Goal: Check status: Check status

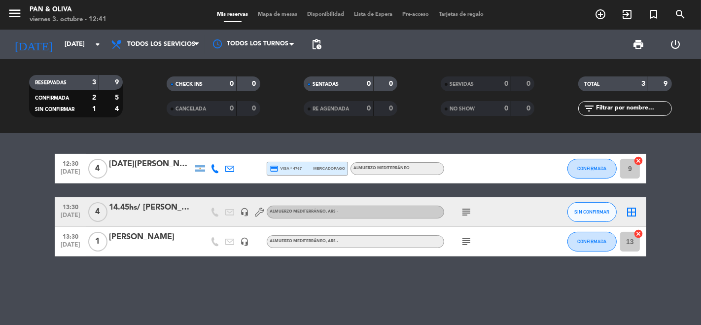
click at [23, 8] on span "menu" at bounding box center [18, 14] width 22 height 23
click at [19, 9] on icon "menu" at bounding box center [14, 13] width 15 height 15
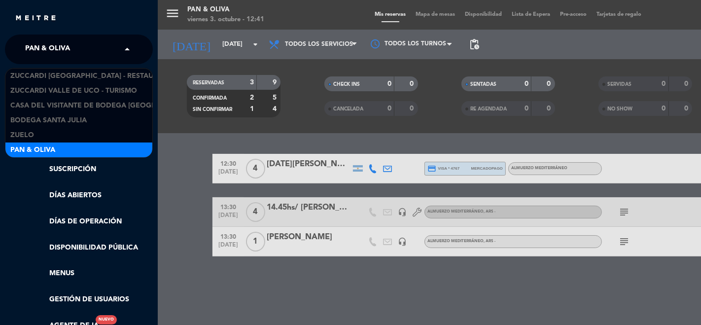
click at [79, 44] on div "× Pan & Oliva" at bounding box center [53, 49] width 64 height 21
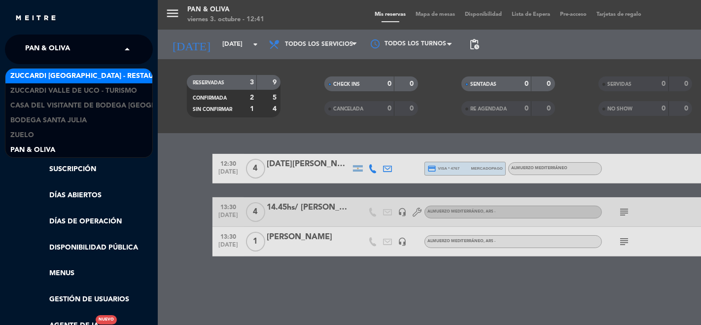
click at [122, 76] on span "Zuccardi [GEOGRAPHIC_DATA] - Restaurant [GEOGRAPHIC_DATA]" at bounding box center [128, 76] width 237 height 11
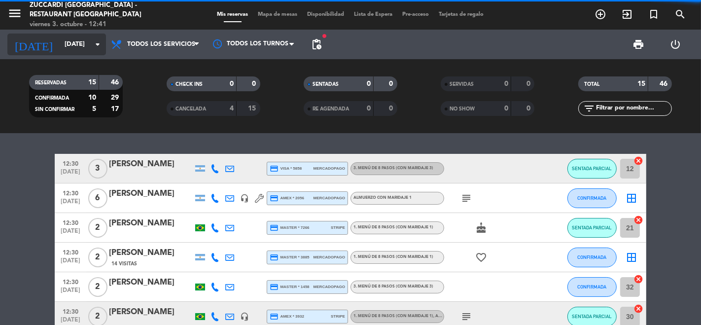
click at [77, 49] on input "[DATE]" at bounding box center [103, 45] width 86 height 18
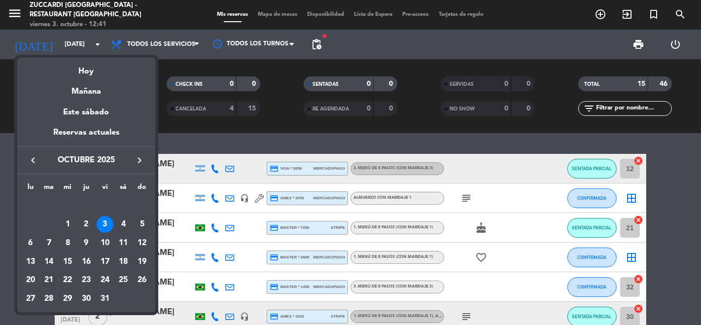
click at [49, 277] on div "21" at bounding box center [49, 280] width 17 height 17
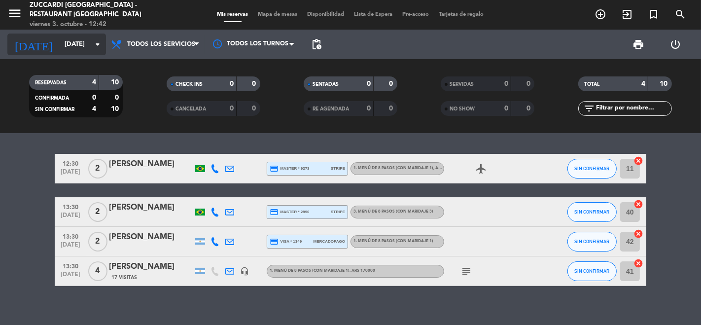
click at [62, 48] on input "[DATE]" at bounding box center [103, 45] width 86 height 18
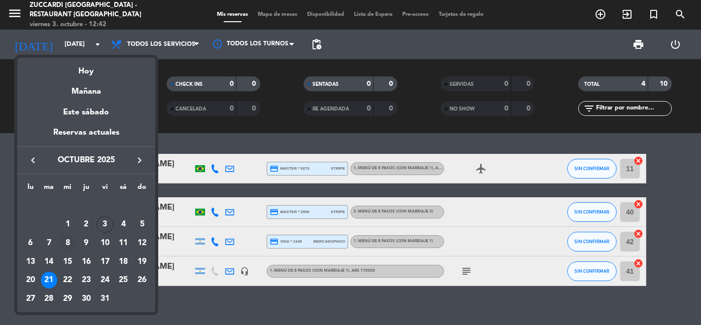
click at [72, 240] on div "8" at bounding box center [67, 243] width 17 height 17
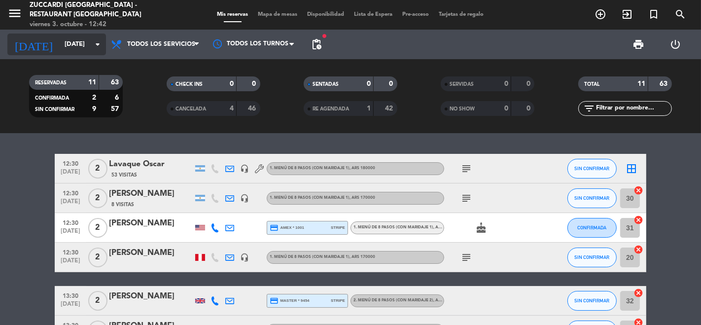
click at [77, 43] on input "[DATE]" at bounding box center [103, 45] width 86 height 18
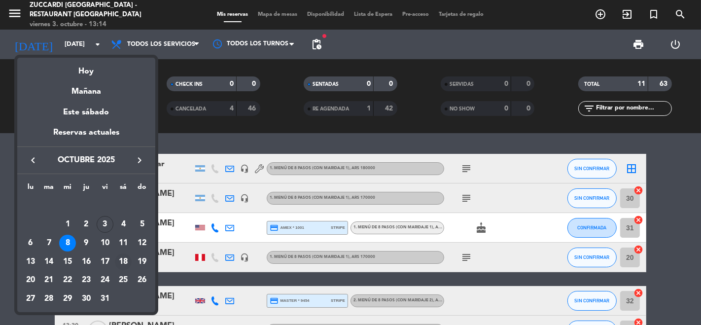
click at [131, 261] on div "18" at bounding box center [123, 262] width 17 height 17
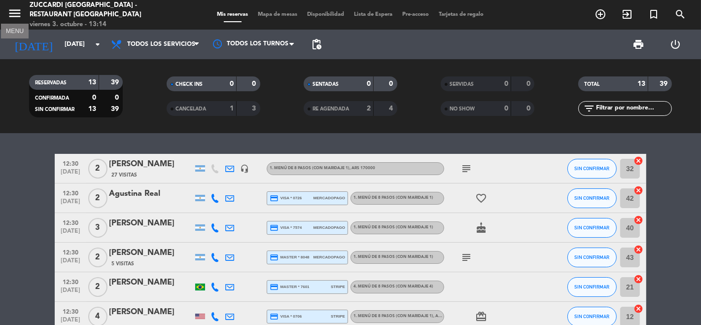
click at [20, 13] on icon "menu" at bounding box center [14, 13] width 15 height 15
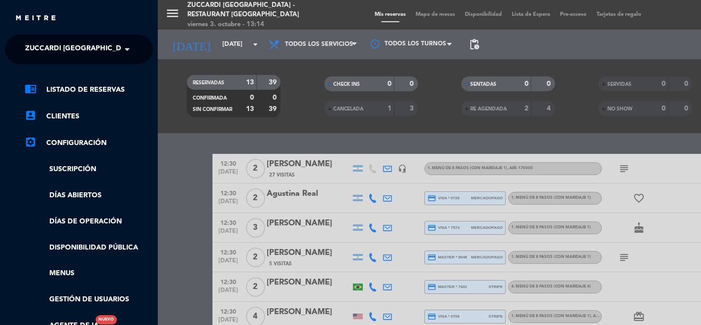
click at [85, 48] on span "Zuccardi [GEOGRAPHIC_DATA] - Restaurant [GEOGRAPHIC_DATA]" at bounding box center [143, 49] width 237 height 21
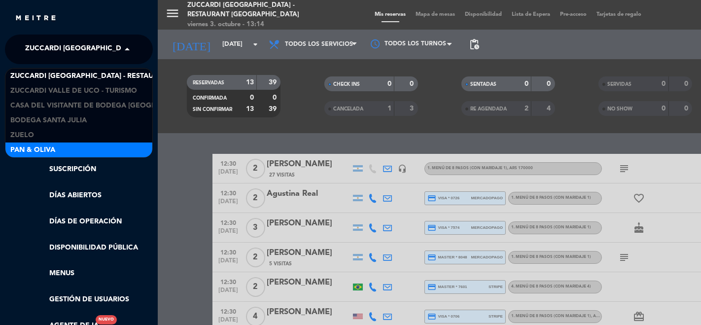
click at [54, 143] on div "Pan & Oliva" at bounding box center [78, 150] width 147 height 15
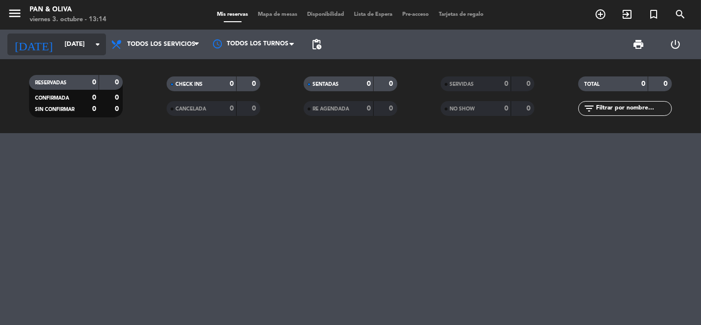
click at [71, 38] on input "[DATE]" at bounding box center [103, 45] width 86 height 18
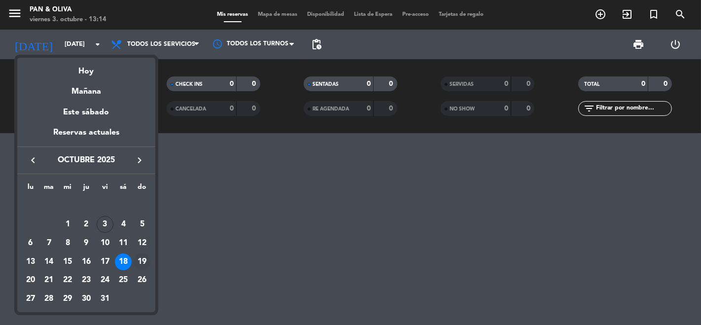
click at [141, 258] on div "19" at bounding box center [142, 262] width 17 height 17
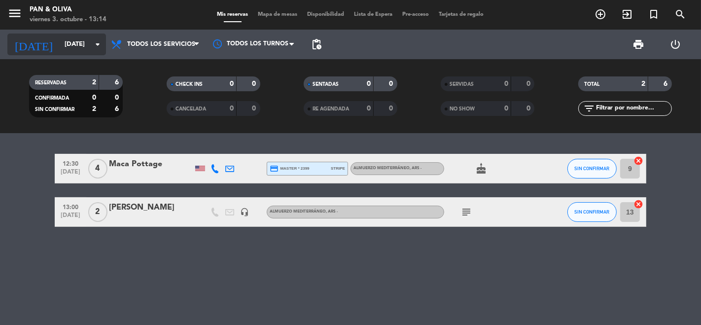
click at [61, 45] on input "[DATE]" at bounding box center [103, 45] width 86 height 18
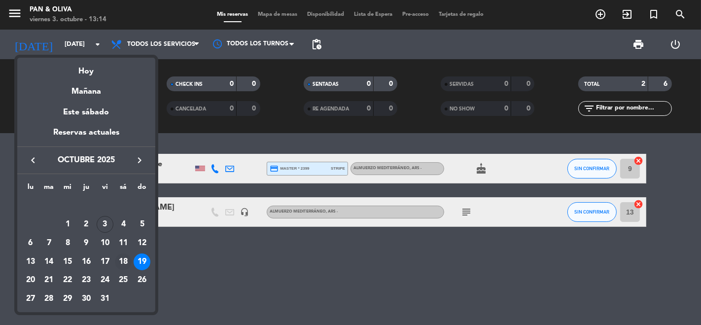
click at [120, 259] on div "18" at bounding box center [123, 262] width 17 height 17
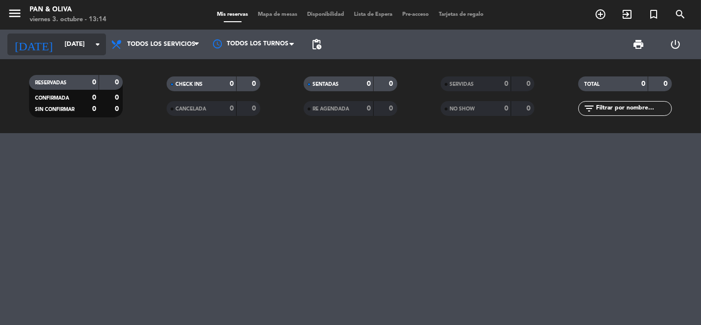
click at [71, 43] on input "[DATE]" at bounding box center [103, 45] width 86 height 18
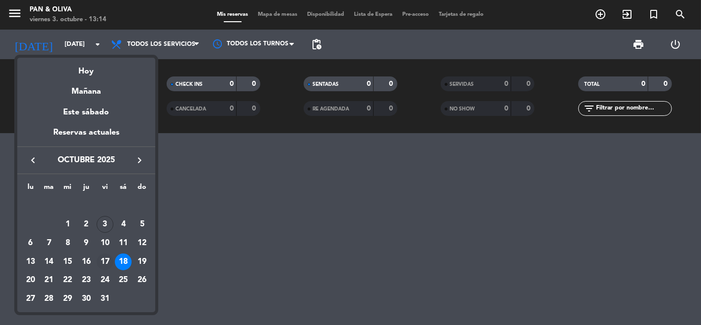
click at [101, 260] on div "17" at bounding box center [105, 262] width 17 height 17
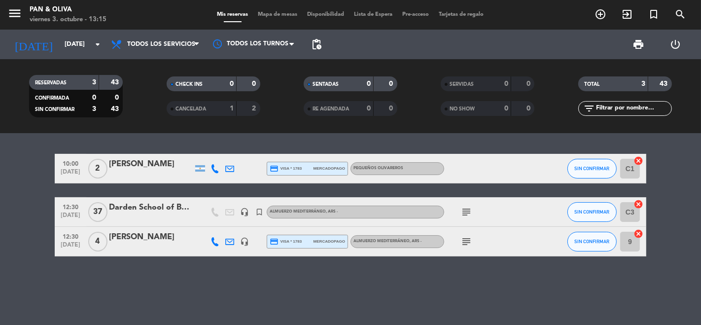
click at [464, 213] on icon "subject" at bounding box center [467, 212] width 12 height 12
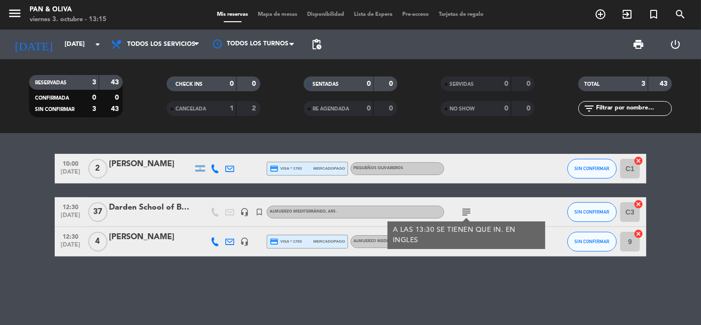
click at [466, 213] on icon "subject" at bounding box center [467, 212] width 12 height 12
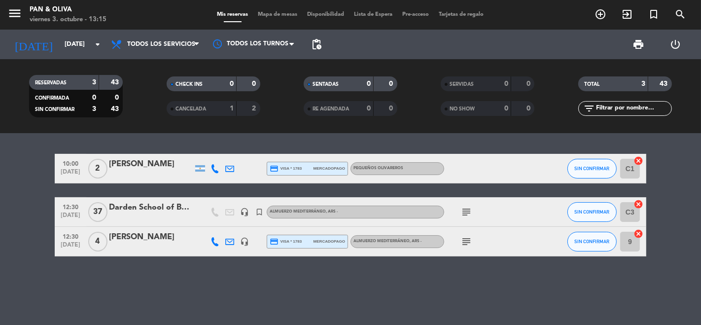
click at [155, 207] on div "Darden School of Business a Zuelo" at bounding box center [151, 207] width 84 height 13
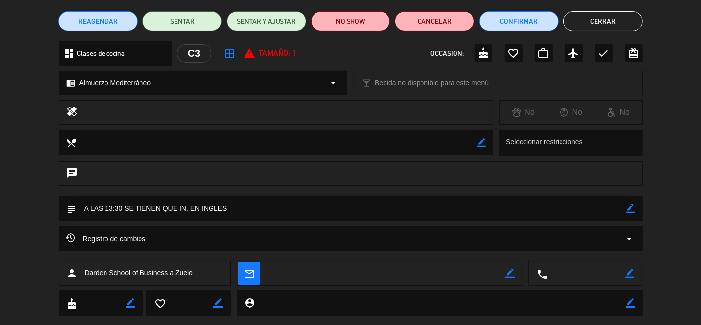
scroll to position [97, 0]
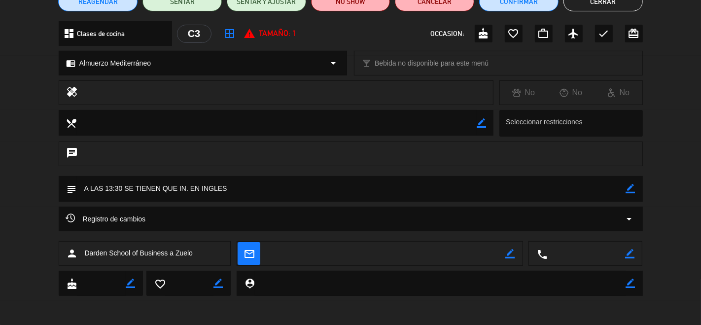
click at [164, 223] on div "Registro de cambios arrow_drop_down" at bounding box center [351, 219] width 570 height 12
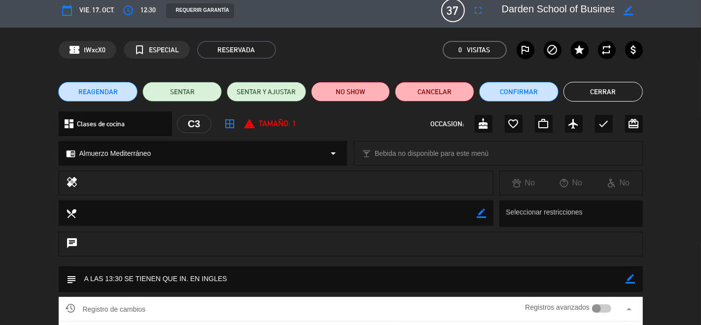
scroll to position [0, 0]
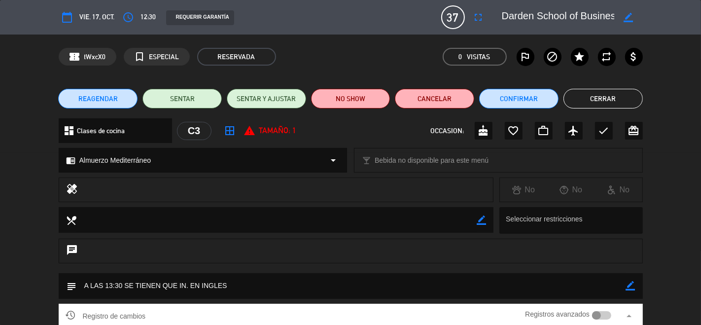
click at [607, 102] on button "Cerrar" at bounding box center [603, 99] width 79 height 20
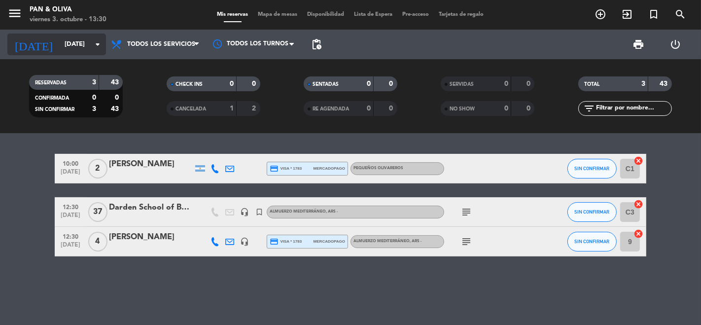
click at [60, 45] on input "[DATE]" at bounding box center [103, 45] width 86 height 18
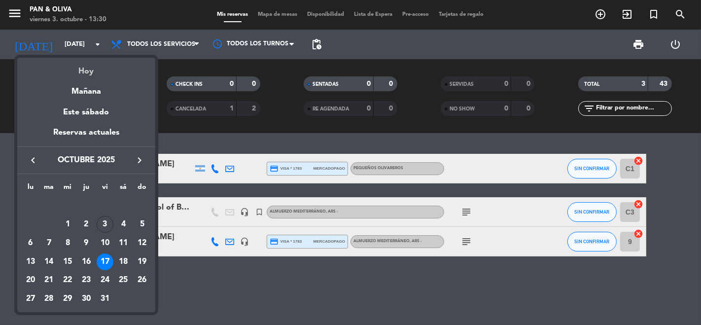
click at [89, 69] on div "Hoy" at bounding box center [86, 68] width 138 height 20
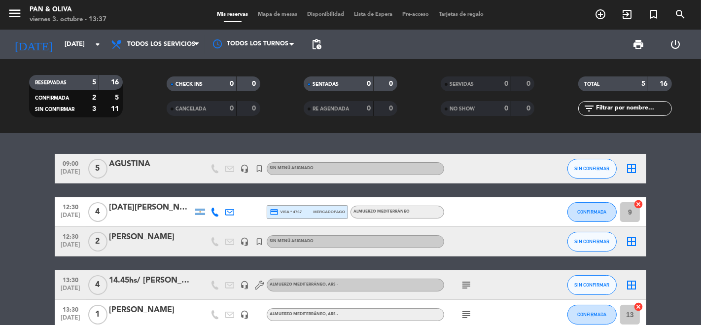
click at [22, 20] on span "menu" at bounding box center [18, 14] width 22 height 23
click at [20, 16] on icon "menu" at bounding box center [14, 13] width 15 height 15
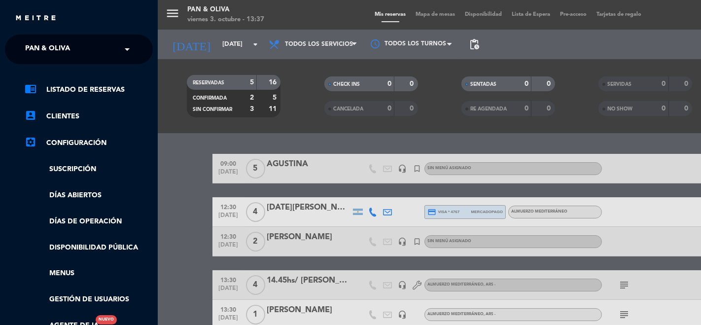
click at [49, 54] on span "Pan & Oliva" at bounding box center [47, 49] width 45 height 21
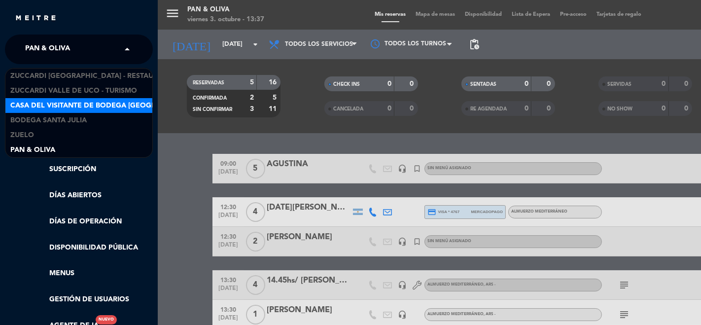
click at [99, 102] on span "Casa del Visitante de Bodega [GEOGRAPHIC_DATA]" at bounding box center [105, 105] width 191 height 11
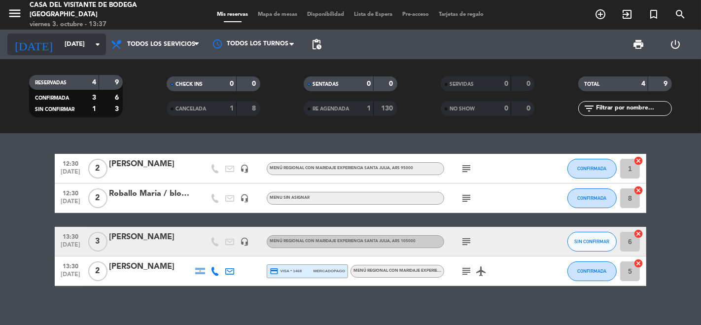
click at [60, 51] on input "[DATE]" at bounding box center [103, 45] width 86 height 18
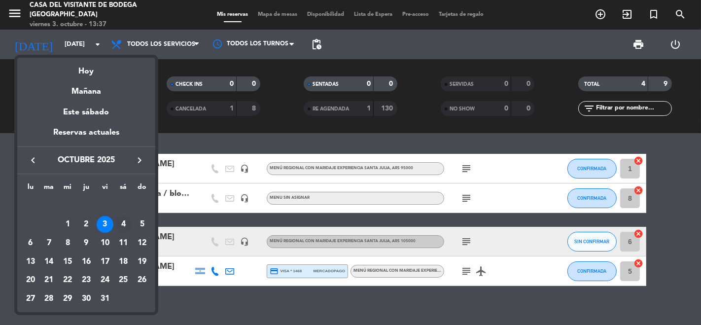
click at [128, 226] on div "4" at bounding box center [123, 224] width 17 height 17
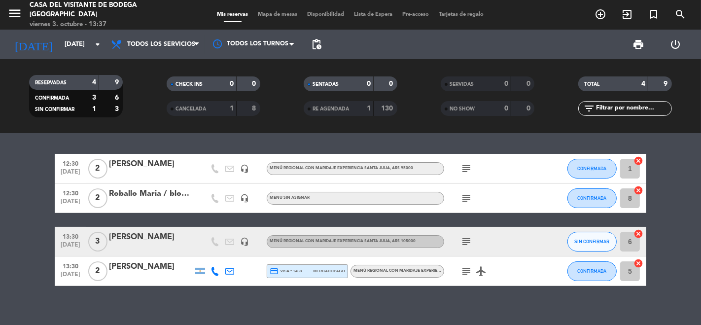
type input "[DATE]"
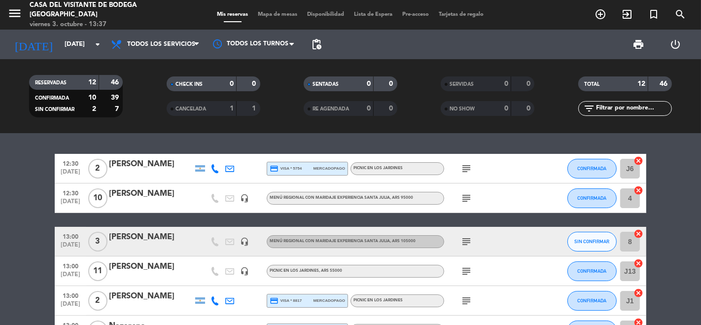
click at [464, 268] on icon "subject" at bounding box center [467, 271] width 12 height 12
